Goal: Complete application form

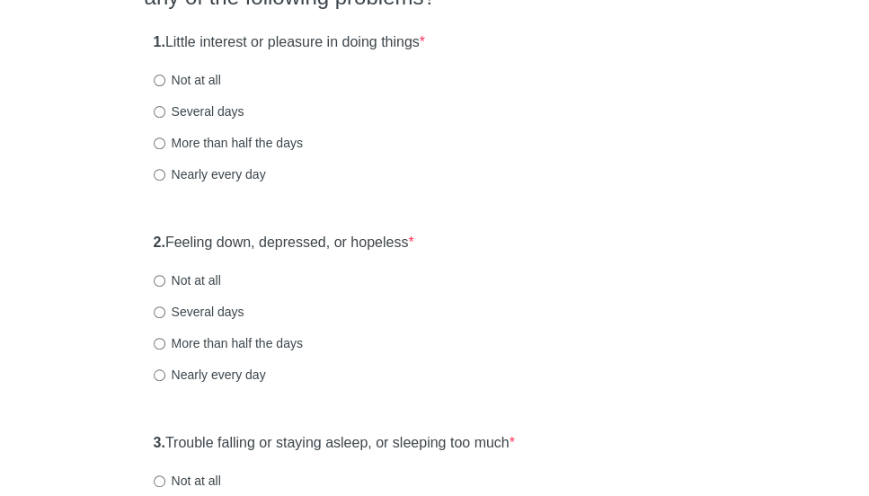
scroll to position [216, 0]
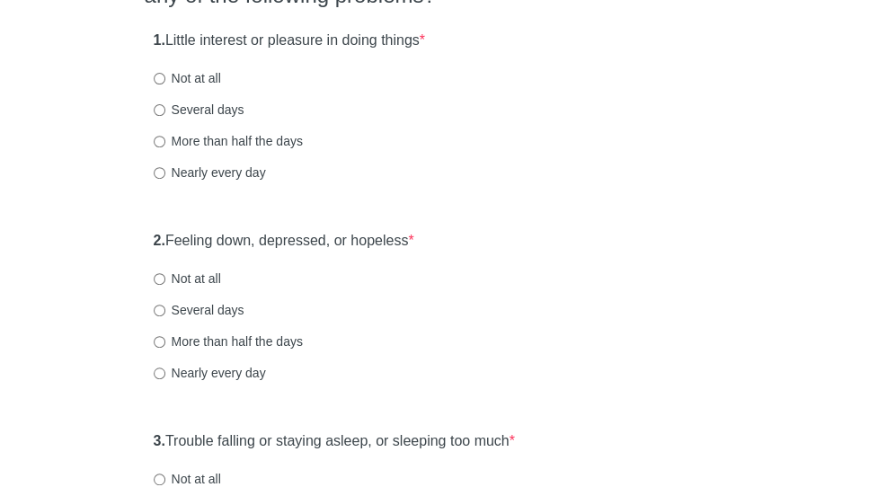
click at [201, 105] on label "Several days" at bounding box center [199, 110] width 91 height 18
click at [165, 105] on input "Several days" at bounding box center [160, 110] width 12 height 12
radio input "true"
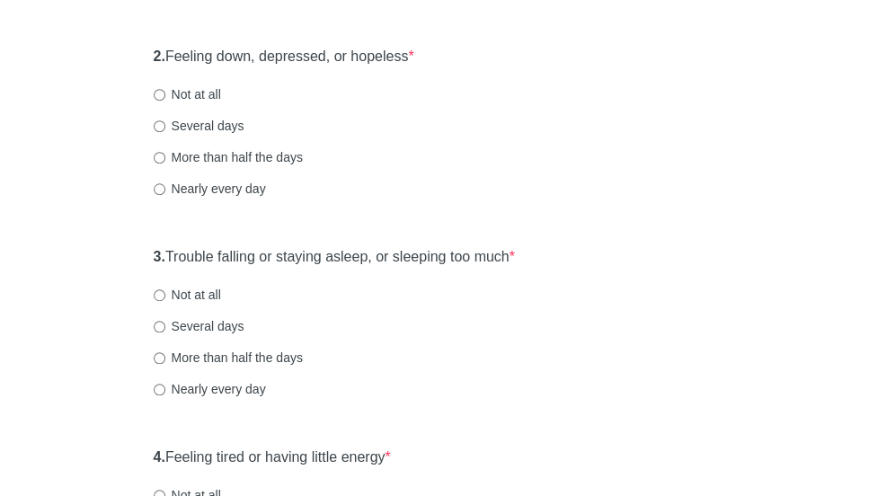
scroll to position [409, 0]
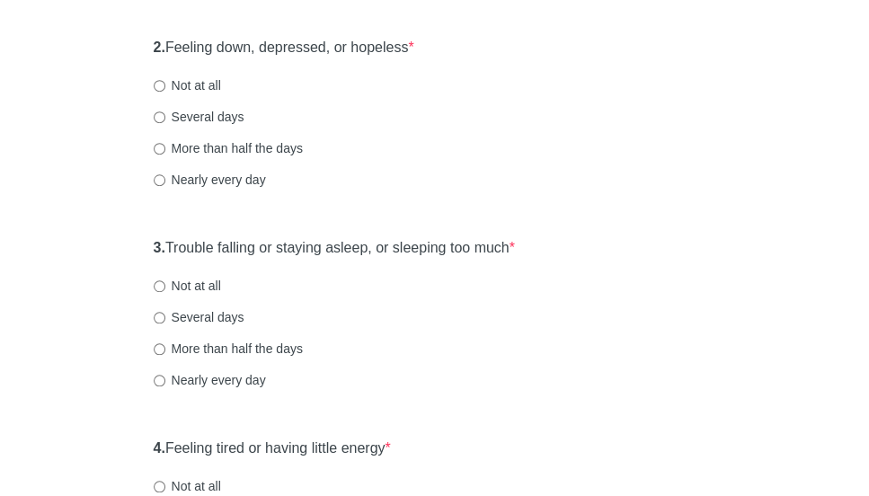
click at [218, 111] on label "Several days" at bounding box center [199, 117] width 91 height 18
click at [165, 111] on input "Several days" at bounding box center [160, 117] width 12 height 12
radio input "true"
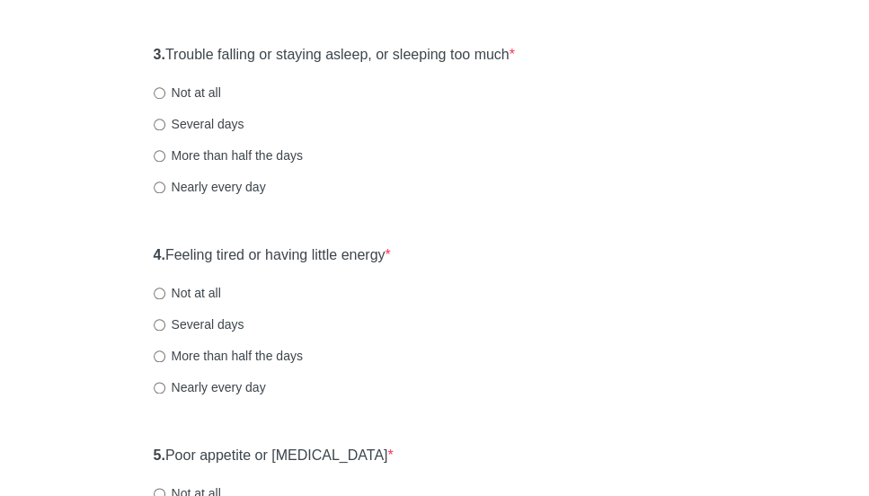
scroll to position [606, 0]
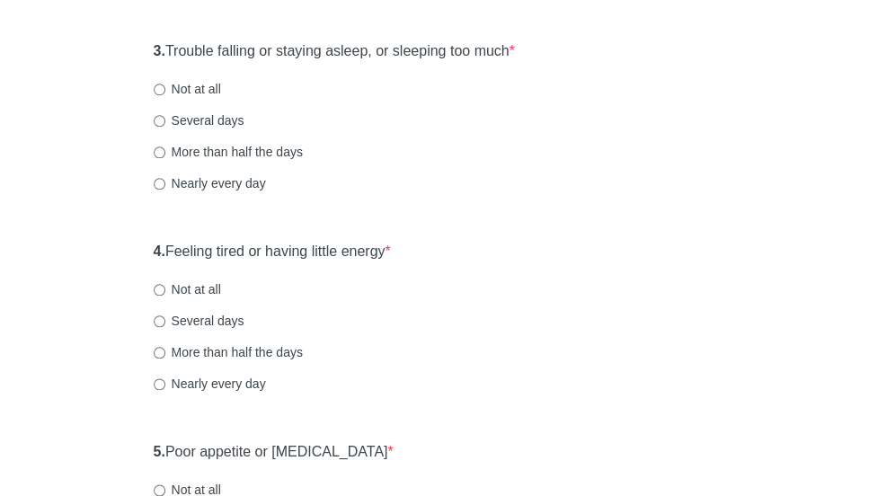
click at [239, 149] on label "More than half the days" at bounding box center [228, 152] width 149 height 18
click at [165, 149] on input "More than half the days" at bounding box center [160, 152] width 12 height 12
radio input "true"
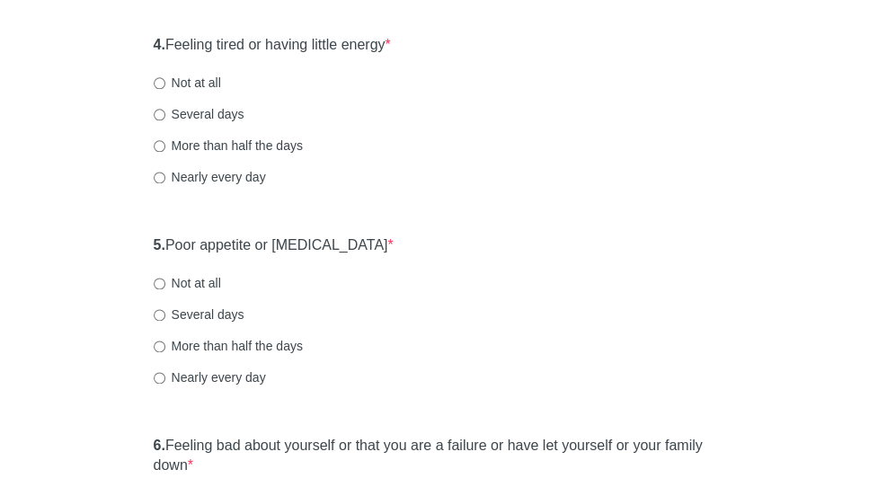
scroll to position [816, 0]
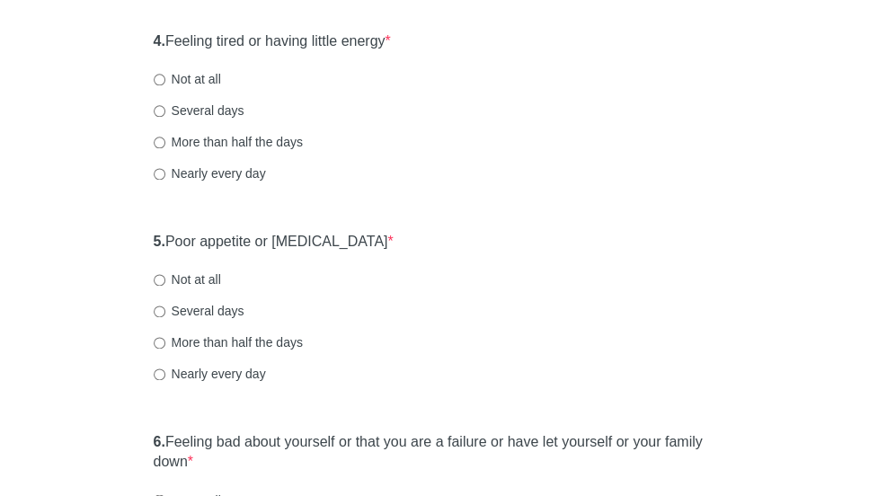
click at [257, 179] on label "Nearly every day" at bounding box center [210, 173] width 112 height 18
click at [165, 179] on input "Nearly every day" at bounding box center [160, 174] width 12 height 12
radio input "true"
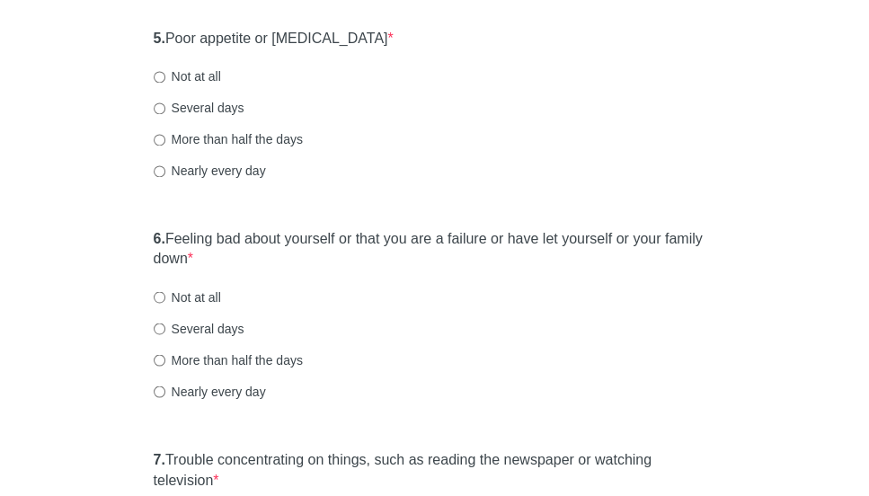
scroll to position [1034, 0]
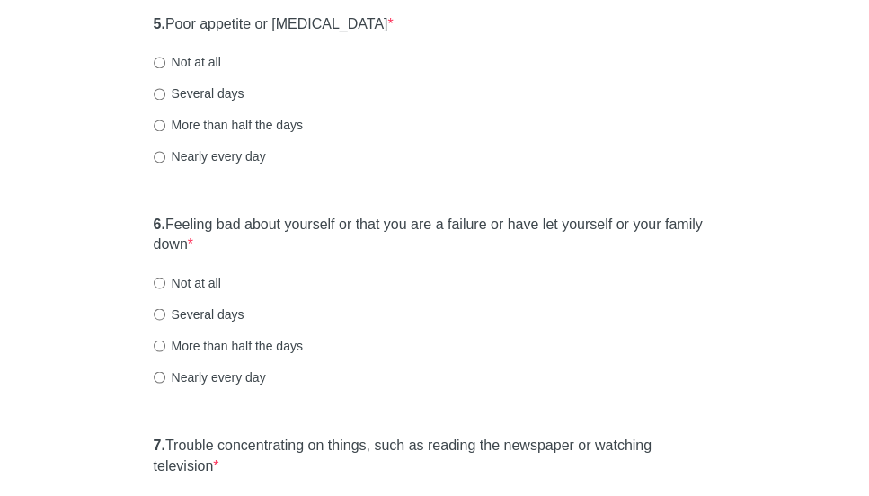
click at [227, 93] on label "Several days" at bounding box center [199, 93] width 91 height 18
click at [165, 93] on input "Several days" at bounding box center [160, 94] width 12 height 12
radio input "true"
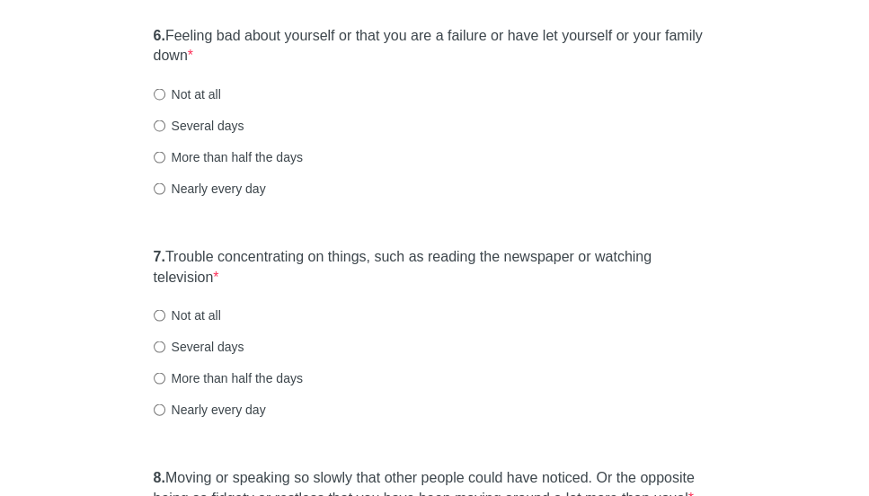
scroll to position [1229, 0]
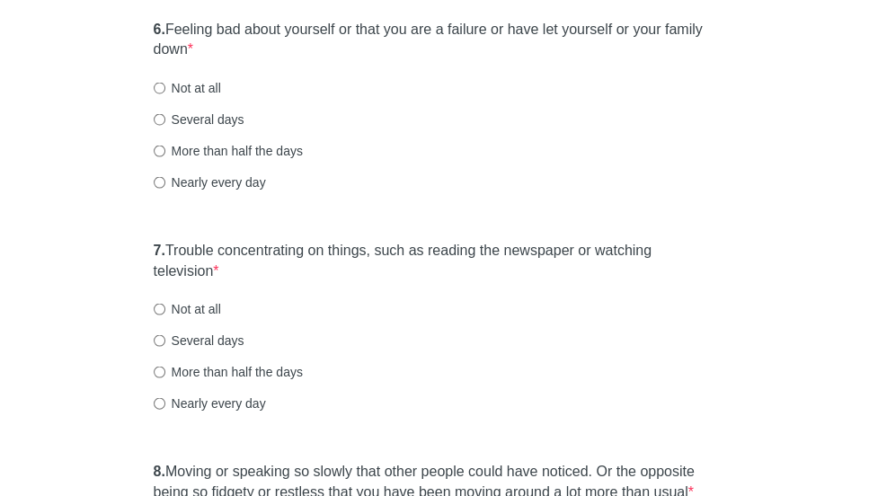
click at [167, 112] on label "Several days" at bounding box center [199, 119] width 91 height 18
click at [165, 113] on input "Several days" at bounding box center [160, 119] width 12 height 12
radio input "true"
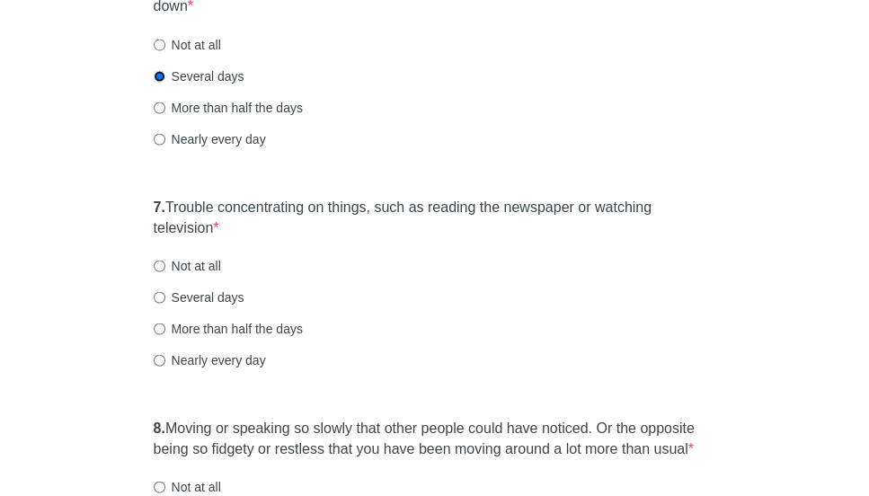
scroll to position [1274, 0]
